Goal: Task Accomplishment & Management: Complete application form

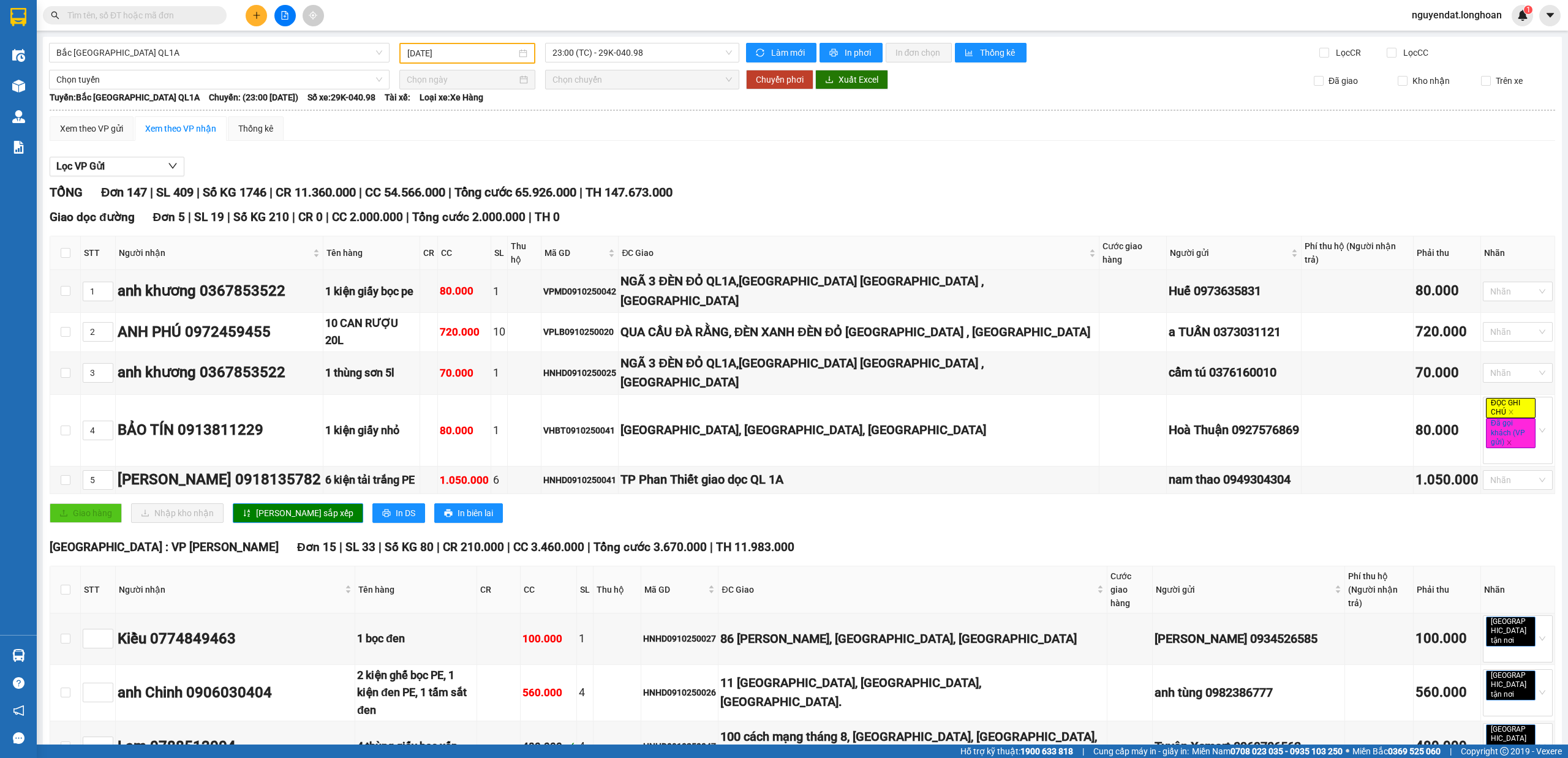
type input "09/10/2025"
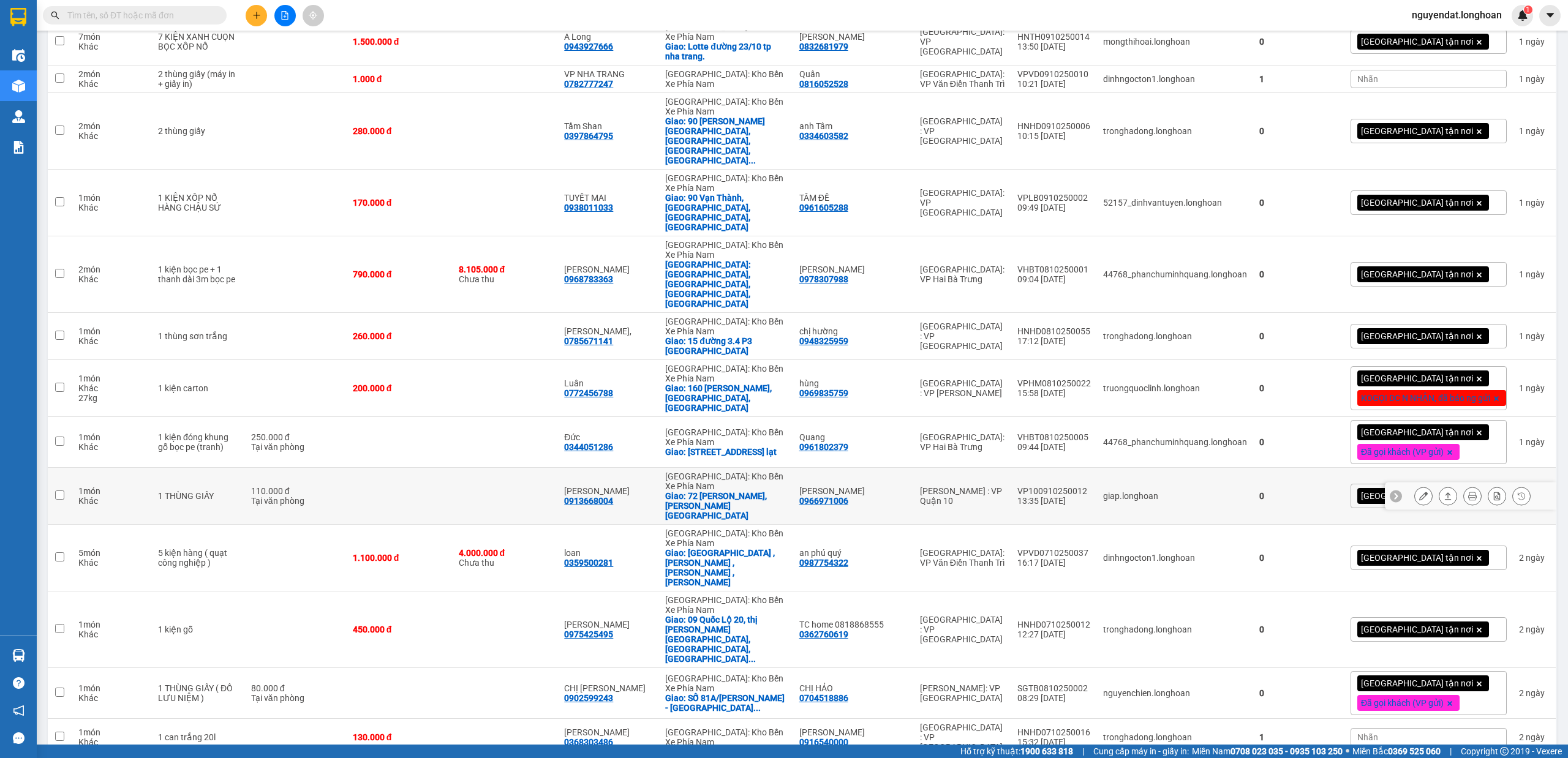
scroll to position [172, 0]
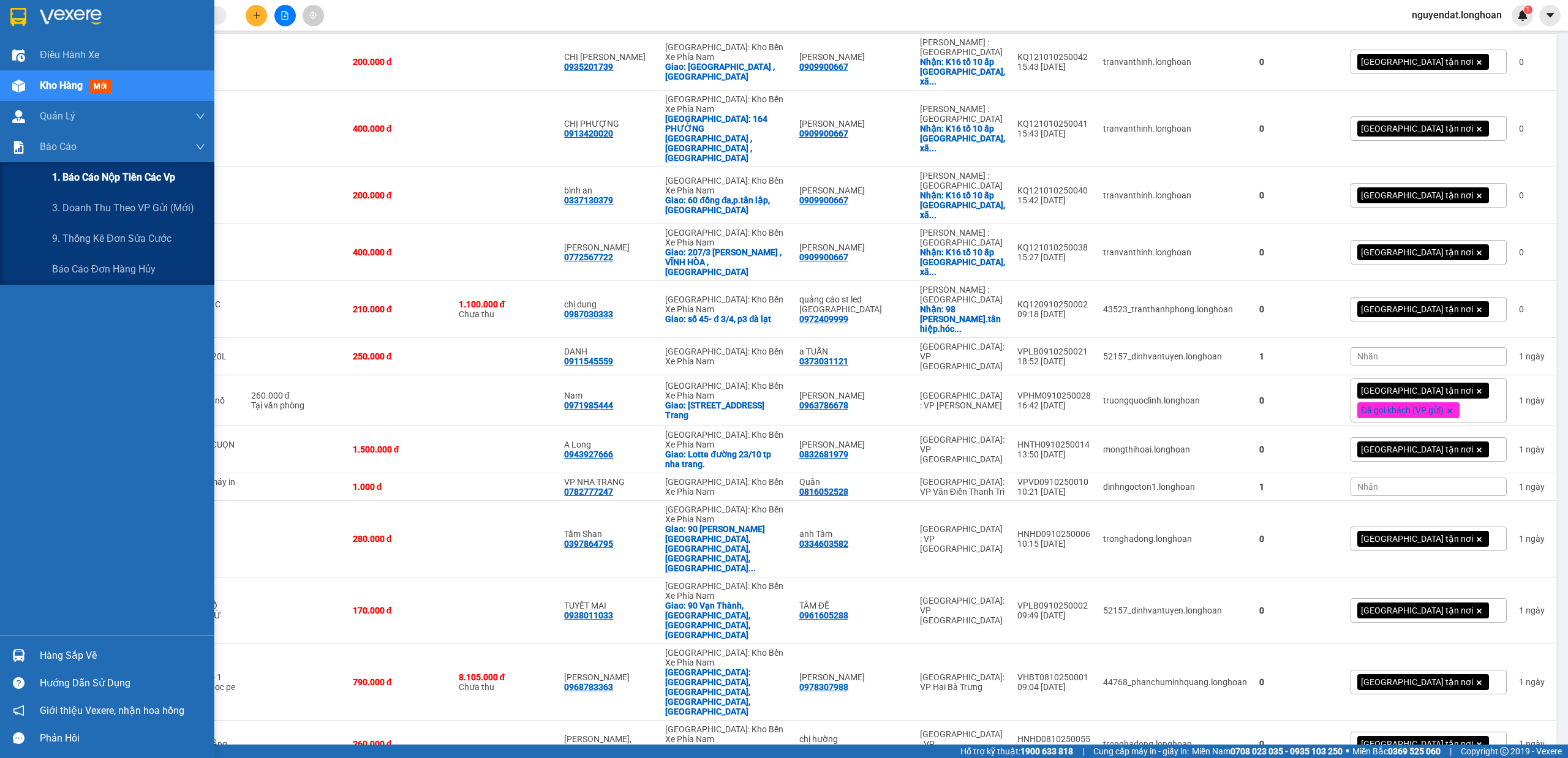
click at [151, 165] on div "1. Báo cáo nộp tiền các vp" at bounding box center [129, 177] width 153 height 31
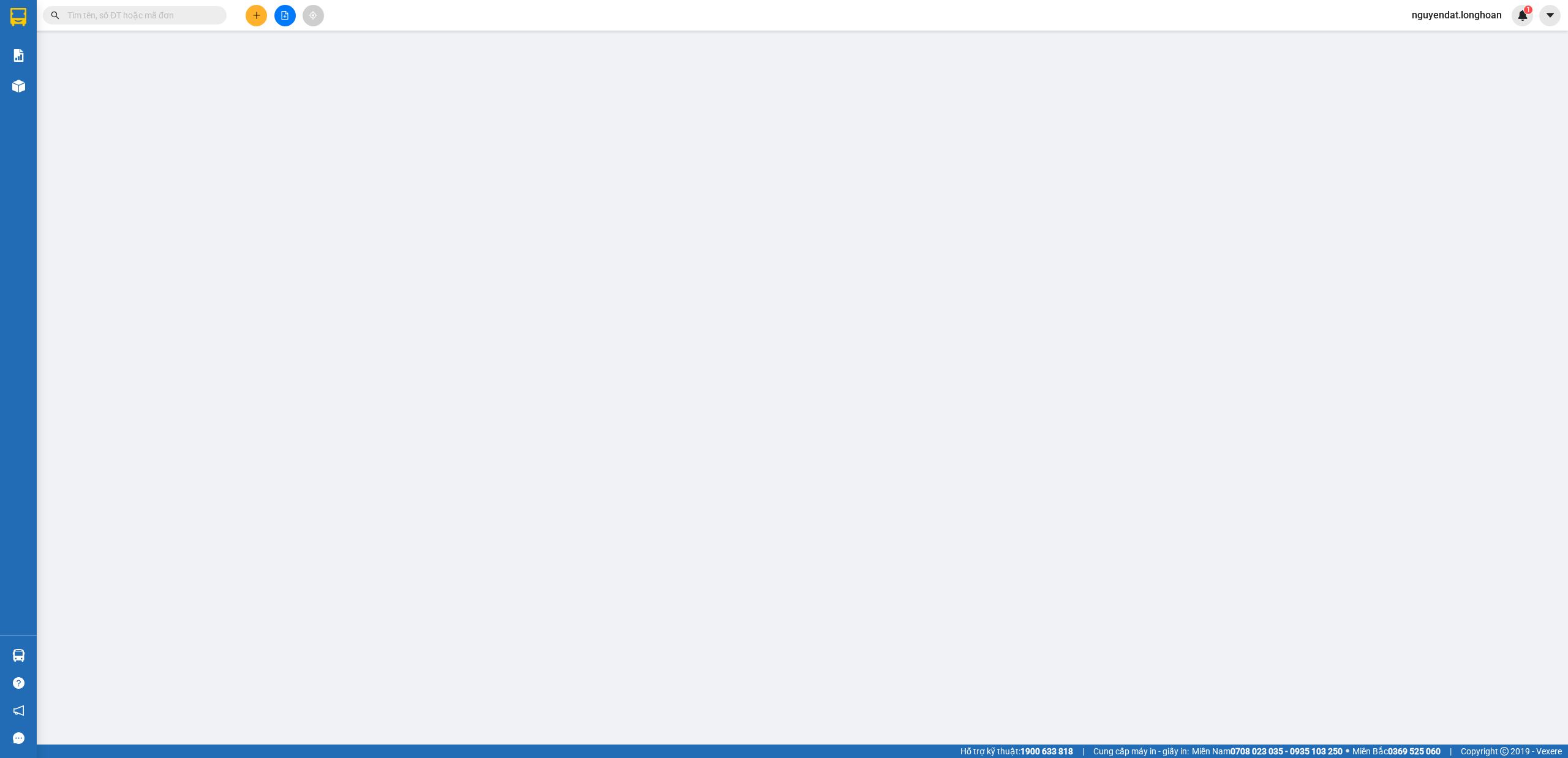
type input "0916116604"
type input "Ms Tiên"
checkbox input "true"
type input "13 ngô đức kế tp nha trang ph nha trang"
type input "65.000"
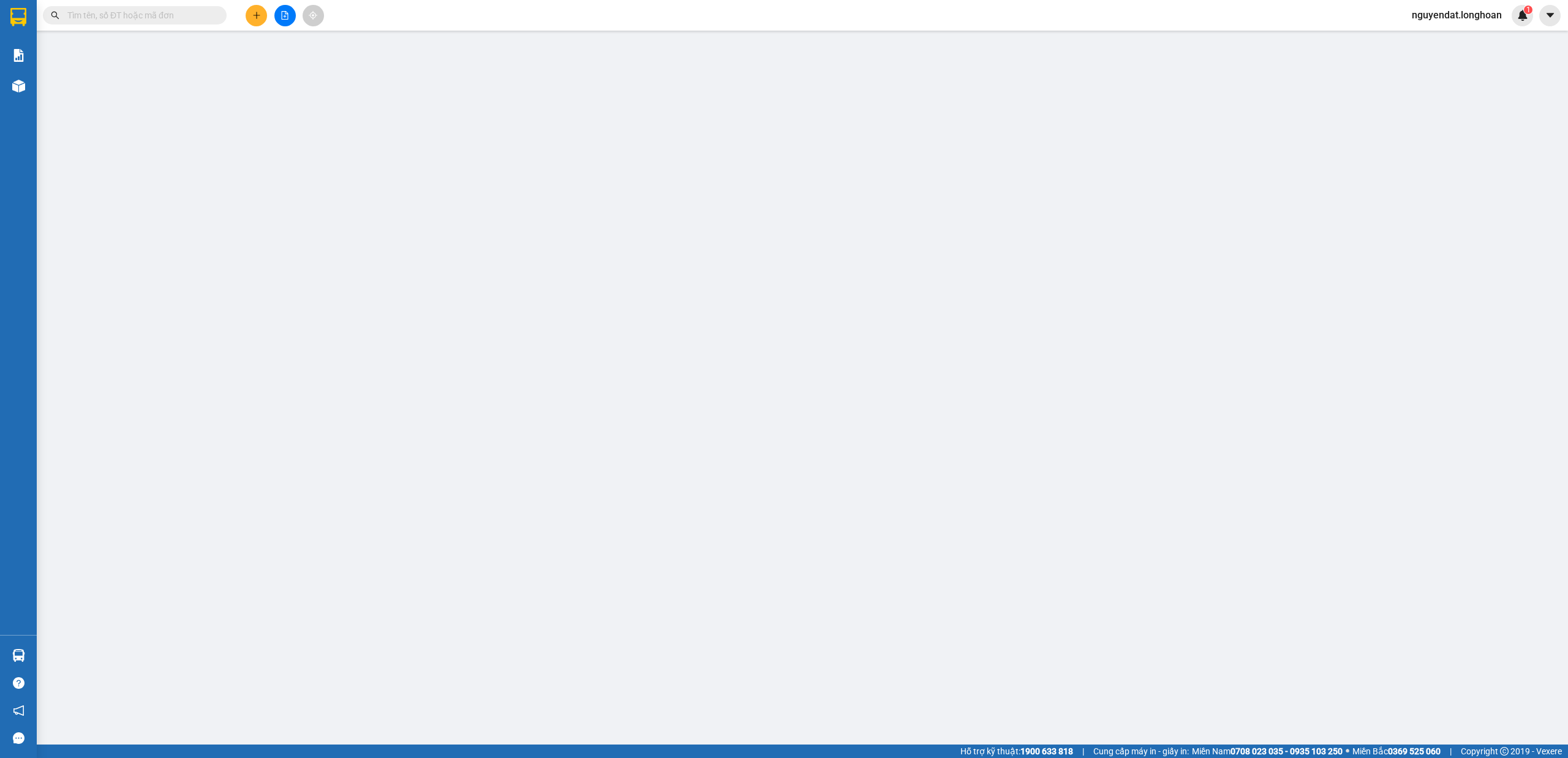
type input "0844657258"
type input "Hương"
checkbox input "true"
type input "Tòa Centro, chung cư kosmo Tây Hồ - HN"
type input "nhận theo kiện,giao nguyên kiện,hư vỡ không chịu trách nhiệm"
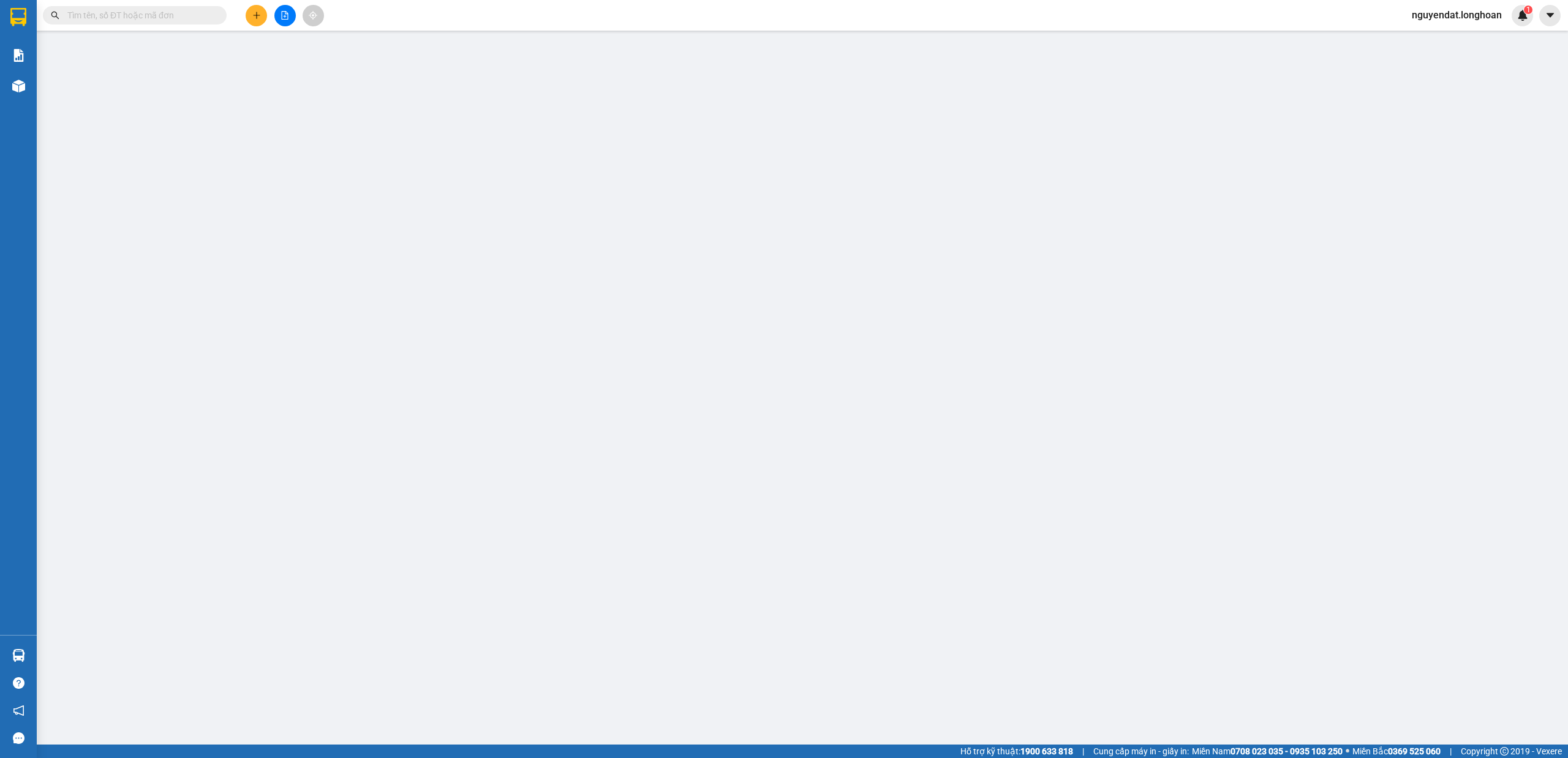
type input "0"
type input "335.000"
